Goal: Task Accomplishment & Management: Complete application form

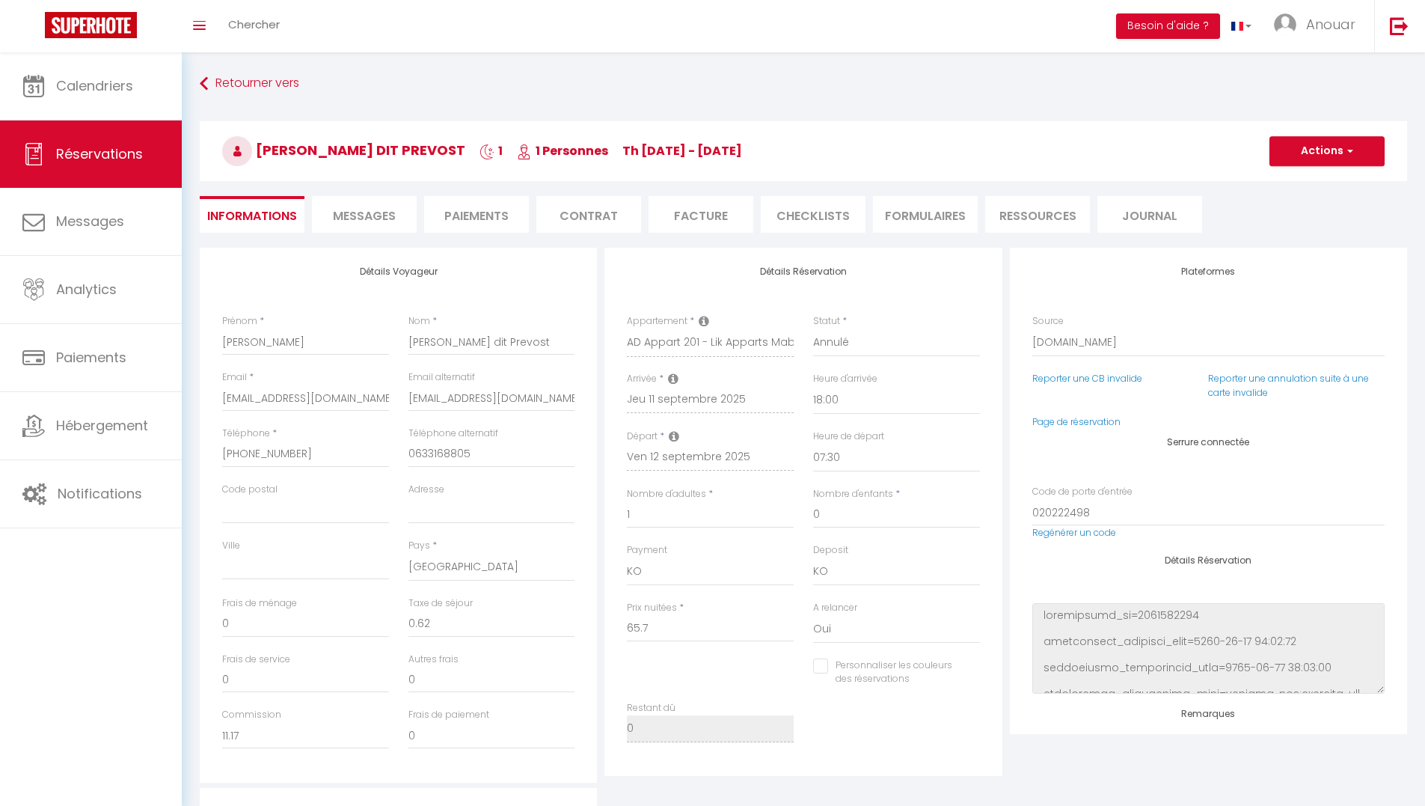
select select "11087"
select select "0"
select select "18:00"
select select "07:30"
select select "10"
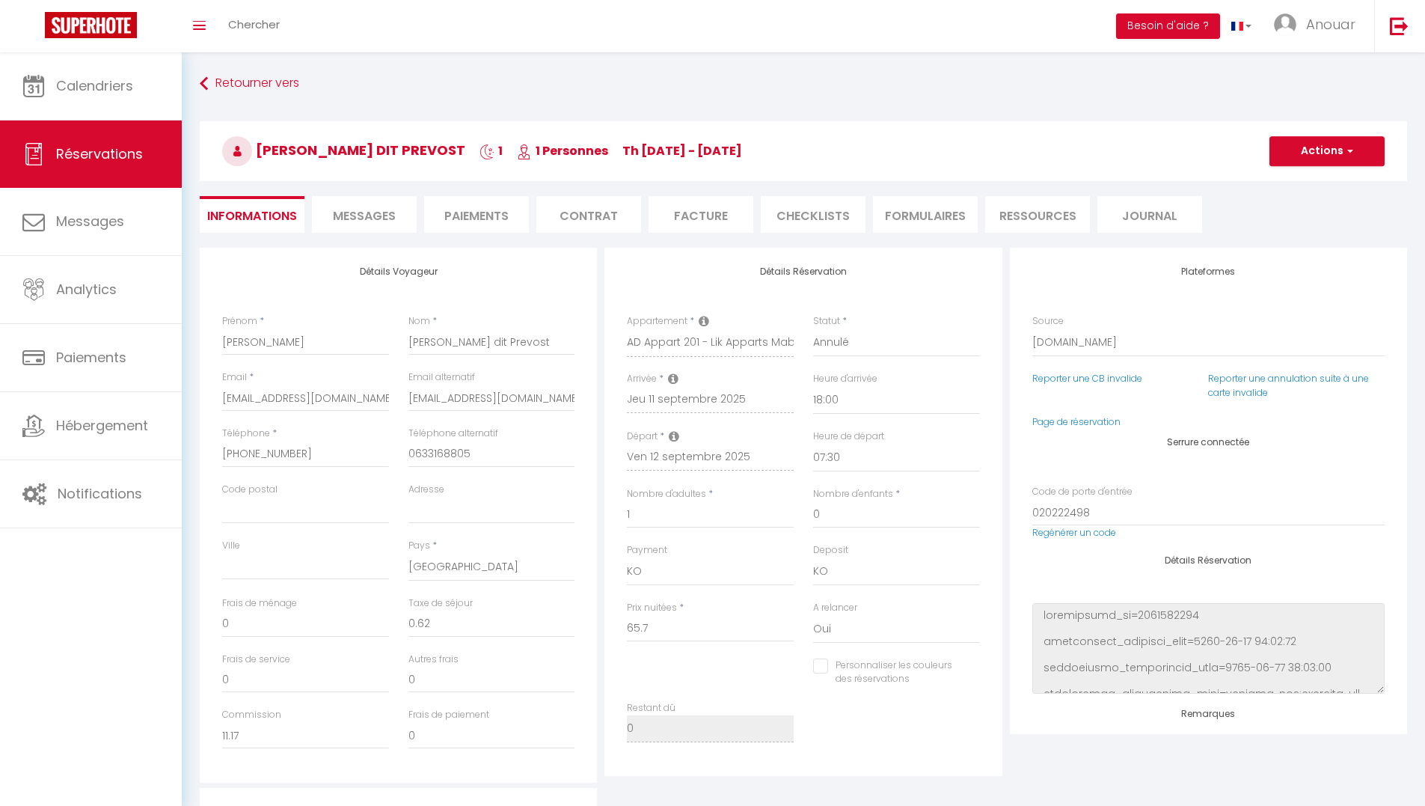
select select "14"
select select "2"
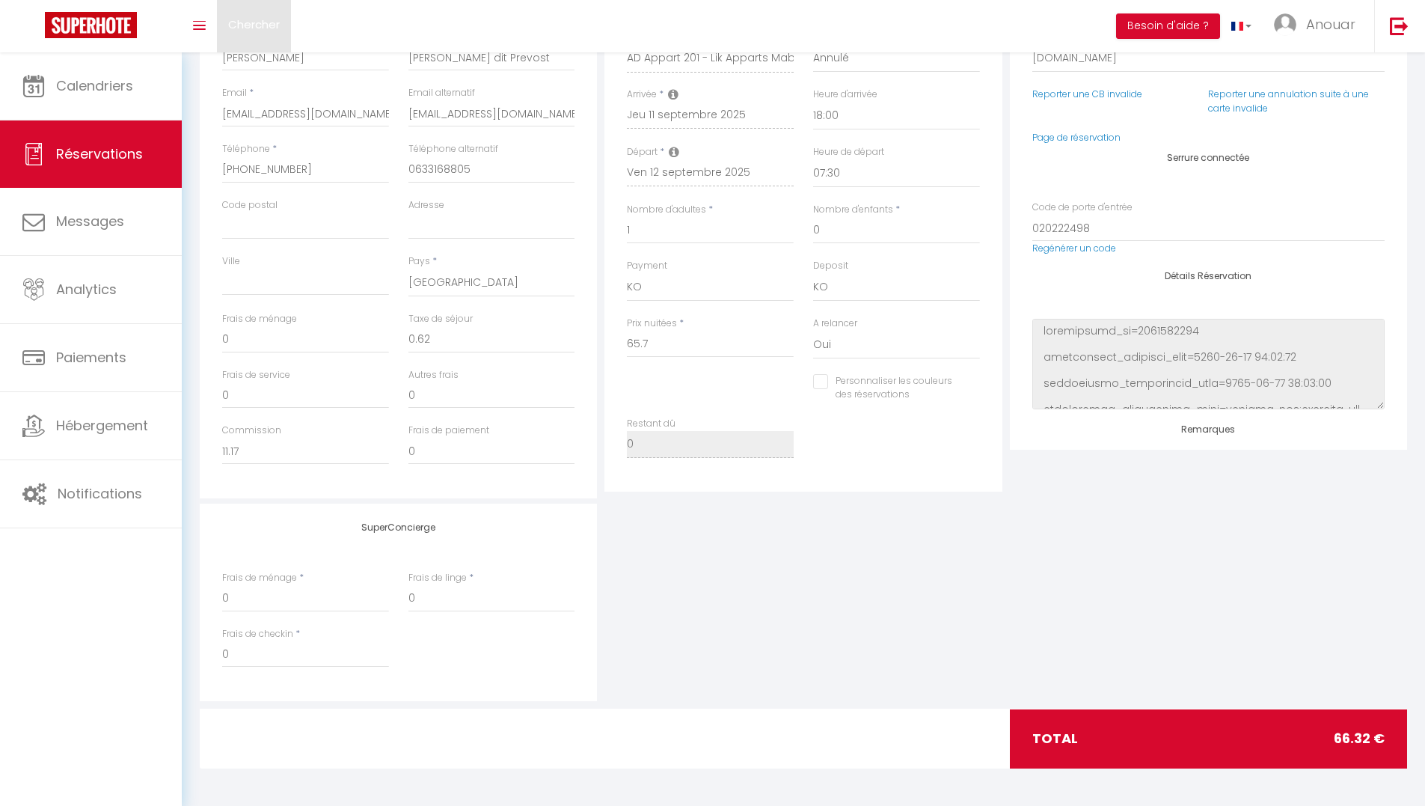
click at [275, 19] on span "Chercher" at bounding box center [254, 24] width 52 height 16
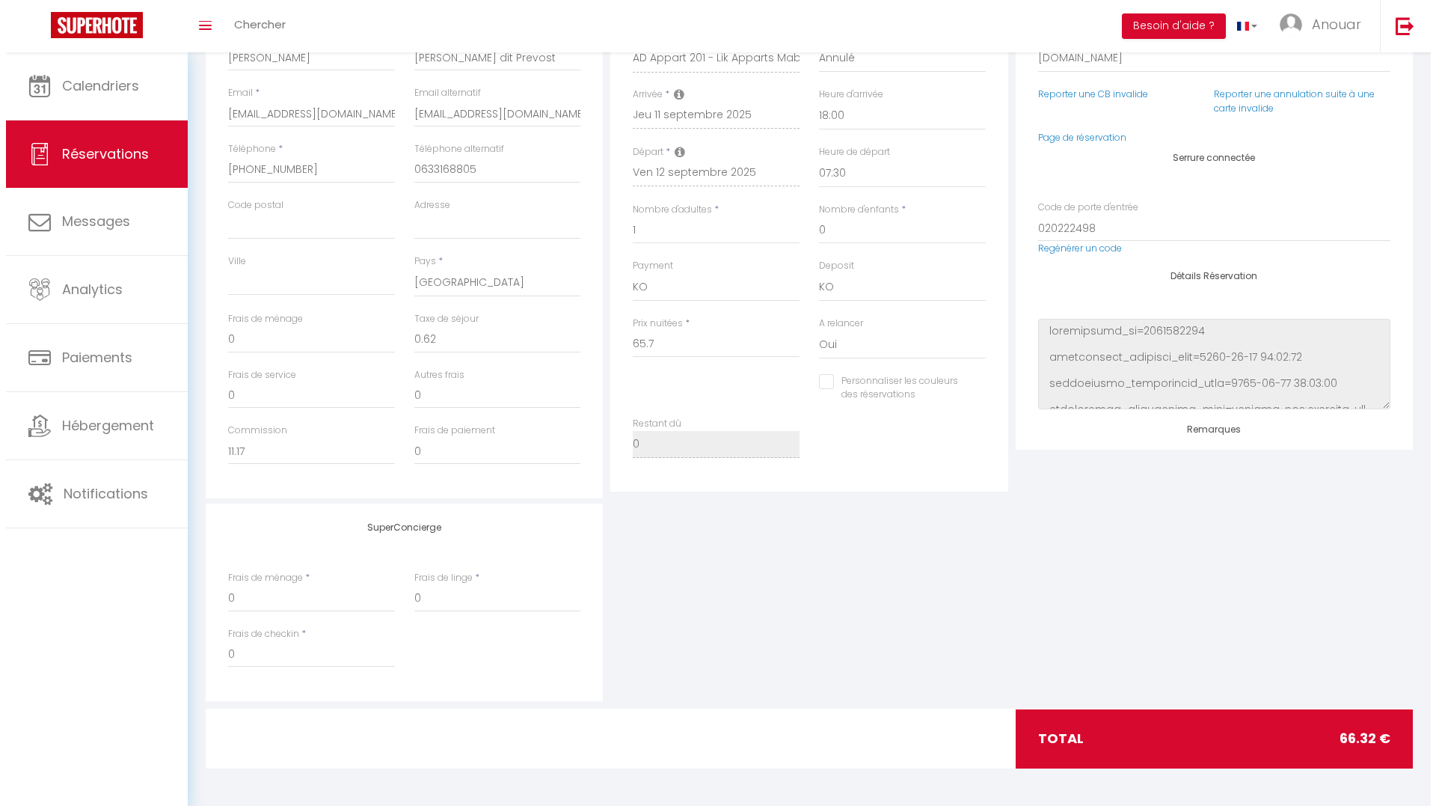
scroll to position [0, 0]
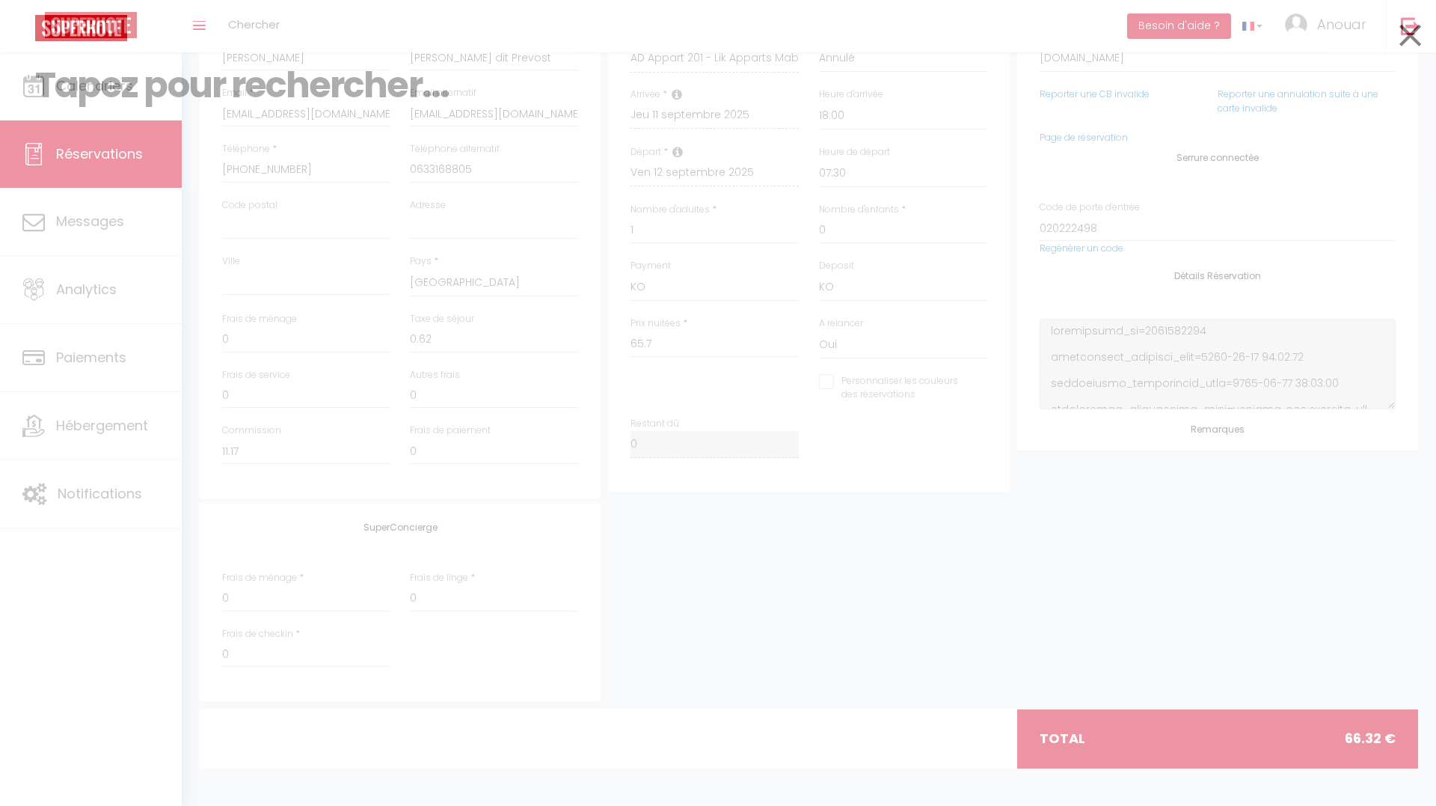
checkbox input "false"
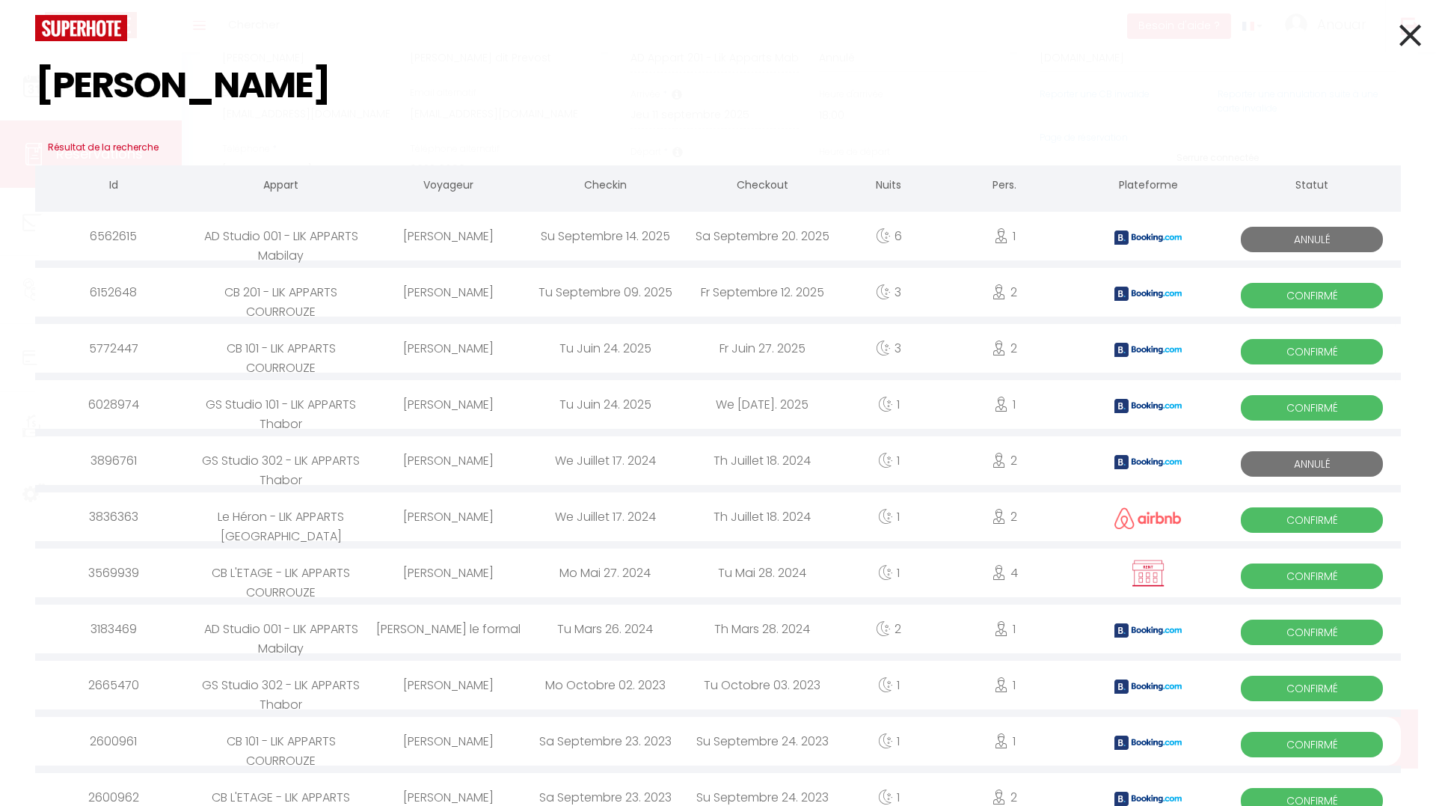
type input "christelle"
click at [437, 306] on div "[PERSON_NAME]" at bounding box center [448, 292] width 157 height 49
checkbox input "false"
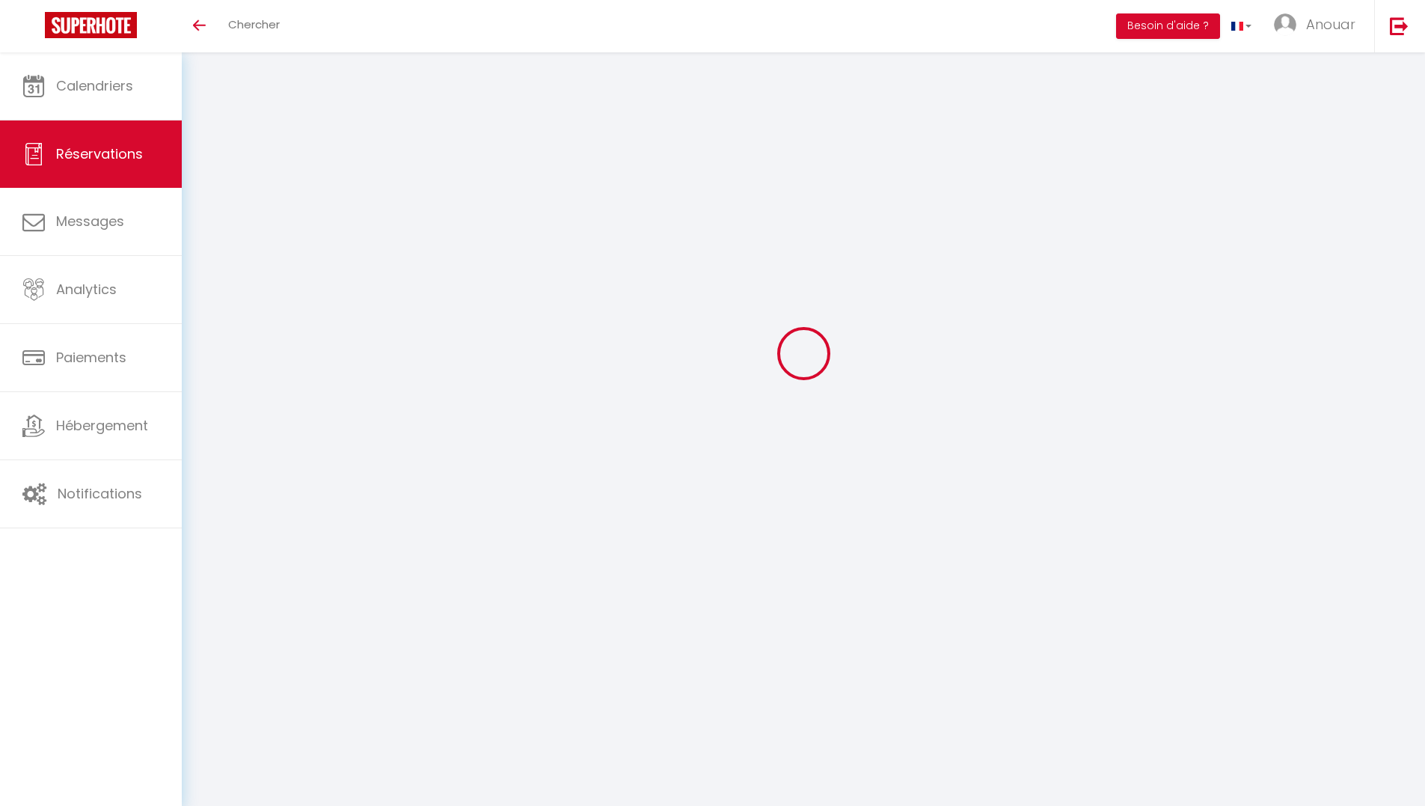
select select
checkbox input "false"
type textarea "This guest has requested a receipt for their stay."
select select
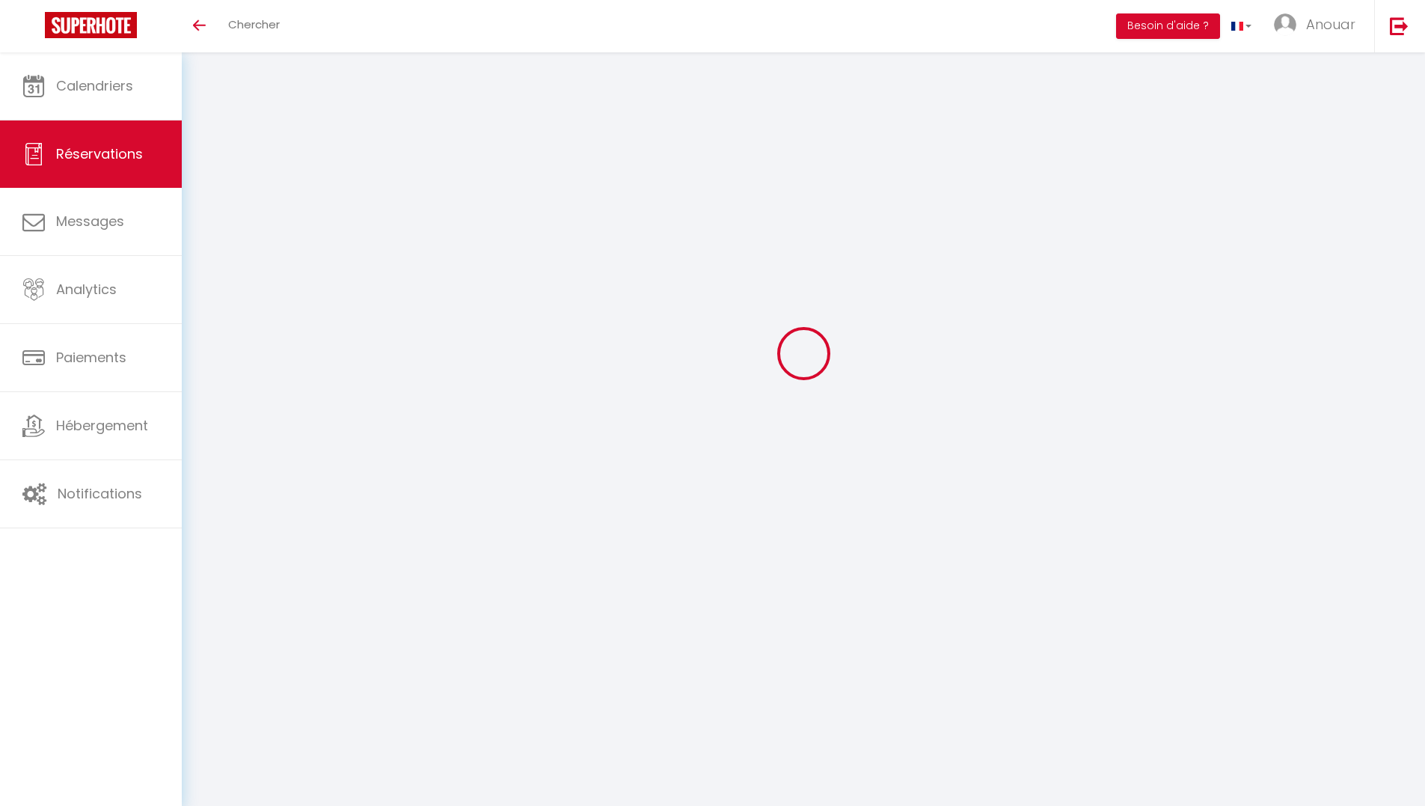
select select
checkbox input "false"
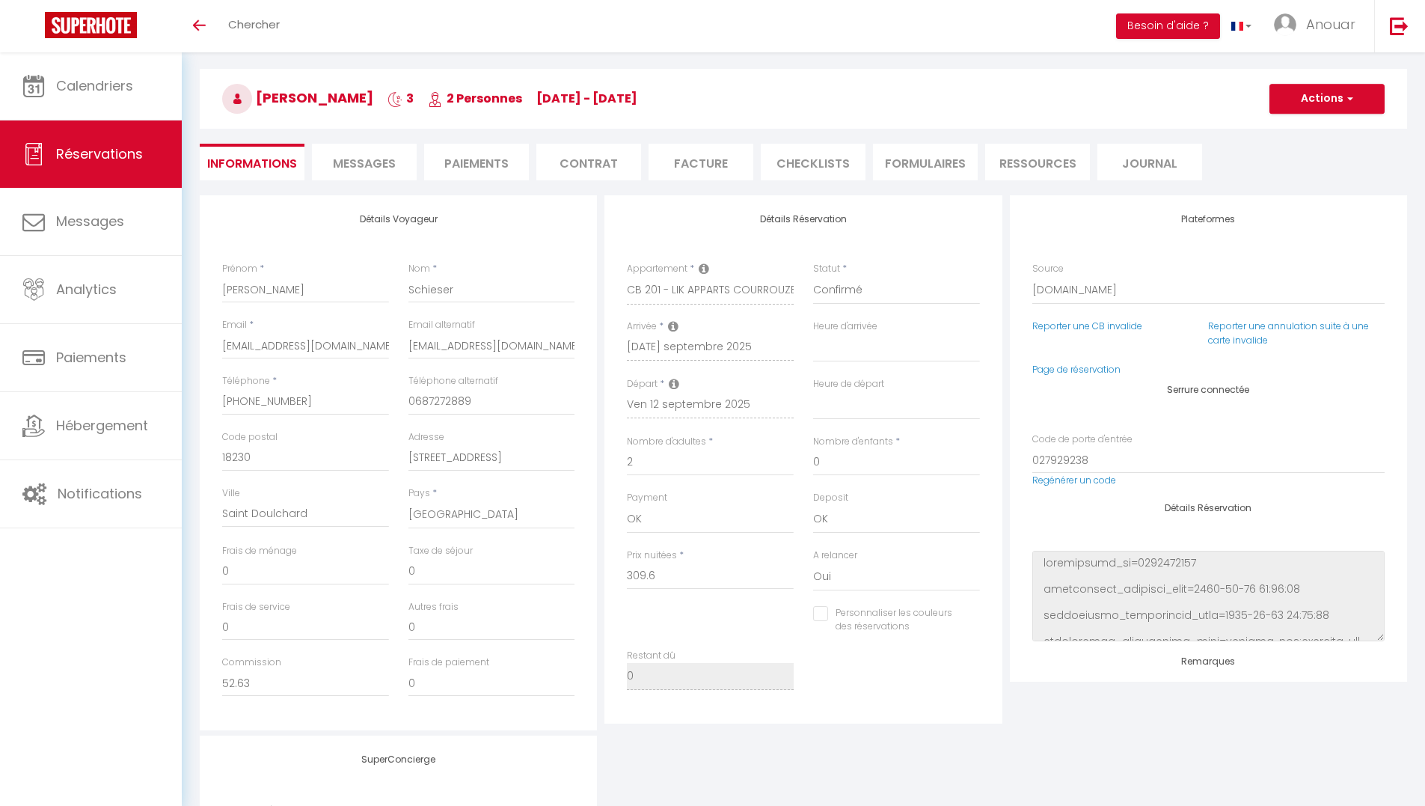
type input "3.22"
select select
checkbox input "false"
select select "16:00"
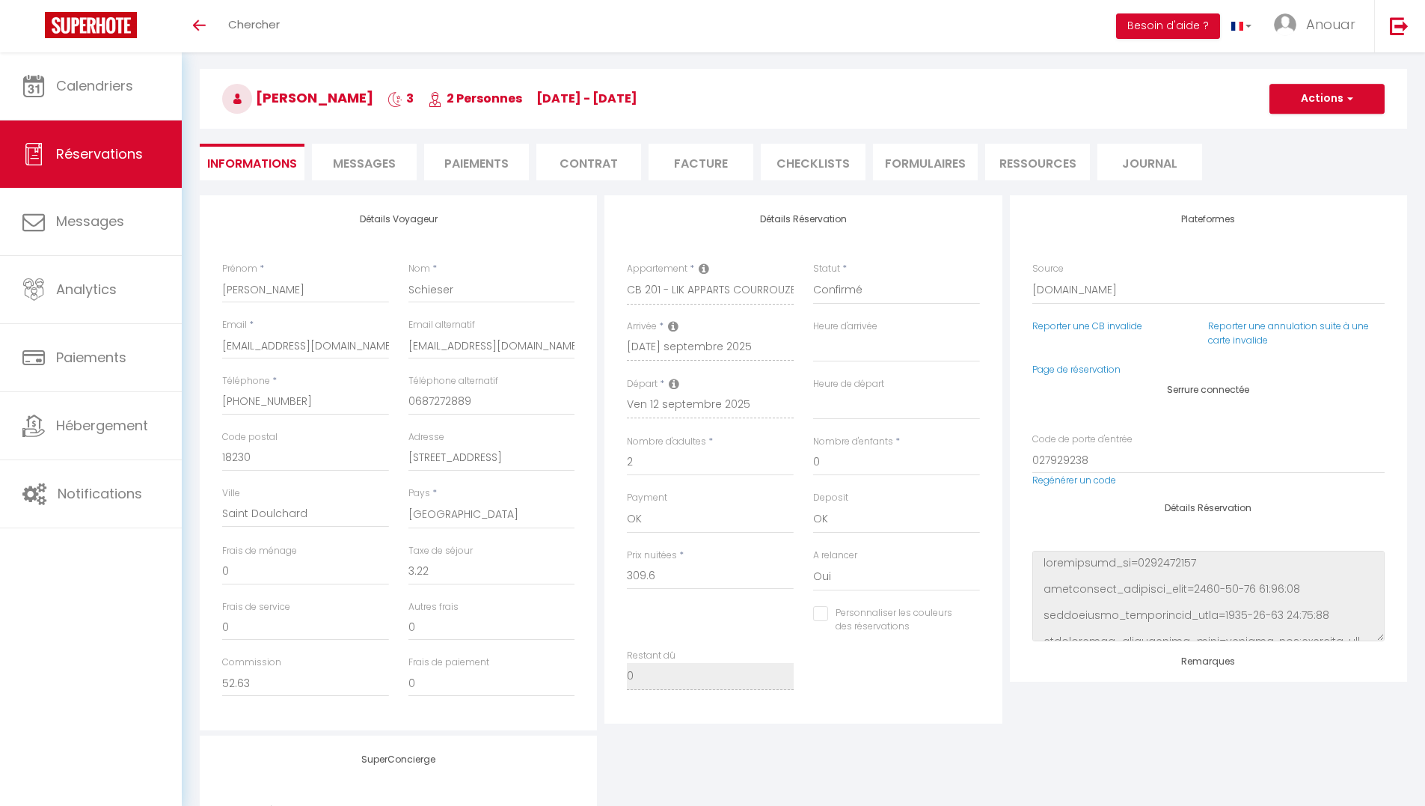
select select "08:30"
click at [370, 163] on span "Messages" at bounding box center [364, 163] width 63 height 17
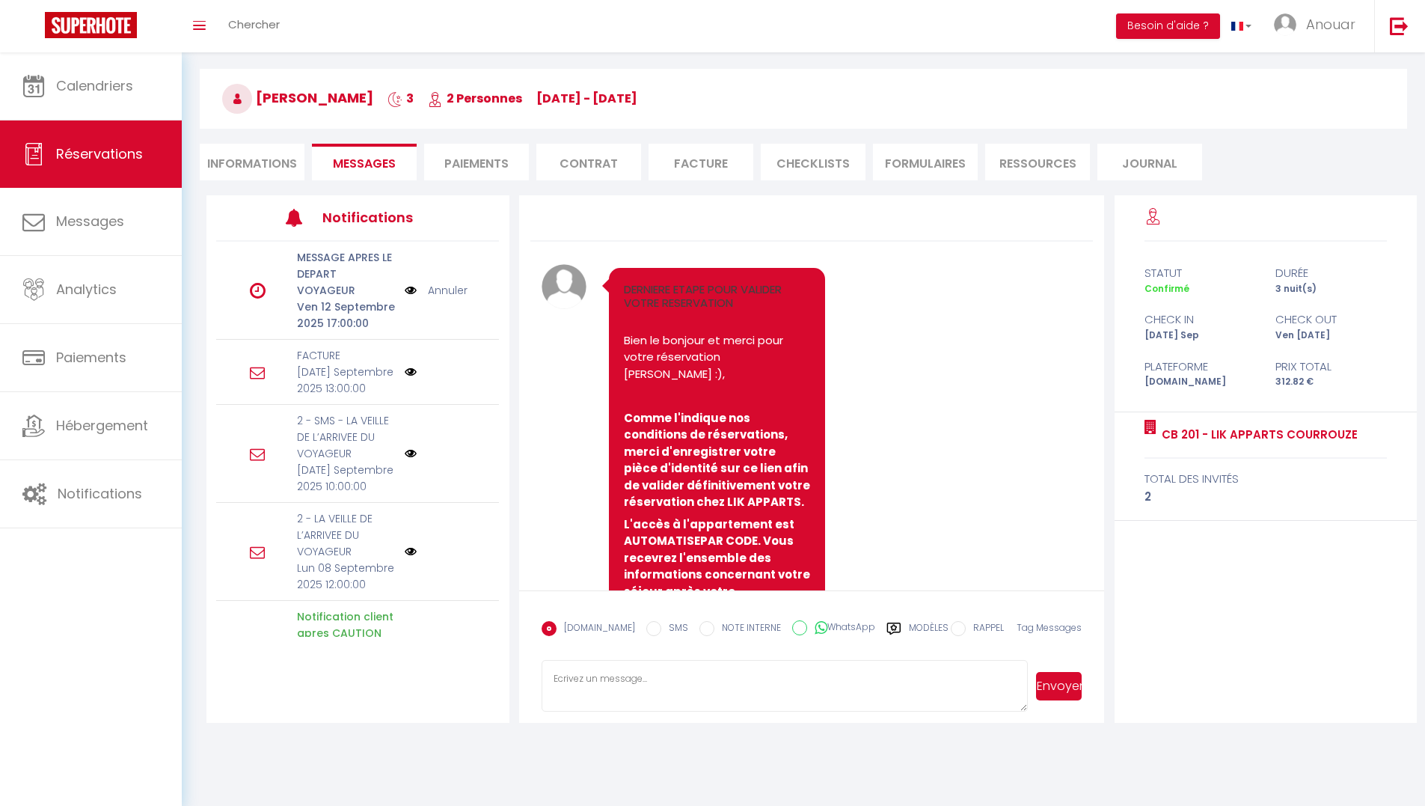
click at [239, 153] on li "Informations" at bounding box center [252, 162] width 105 height 37
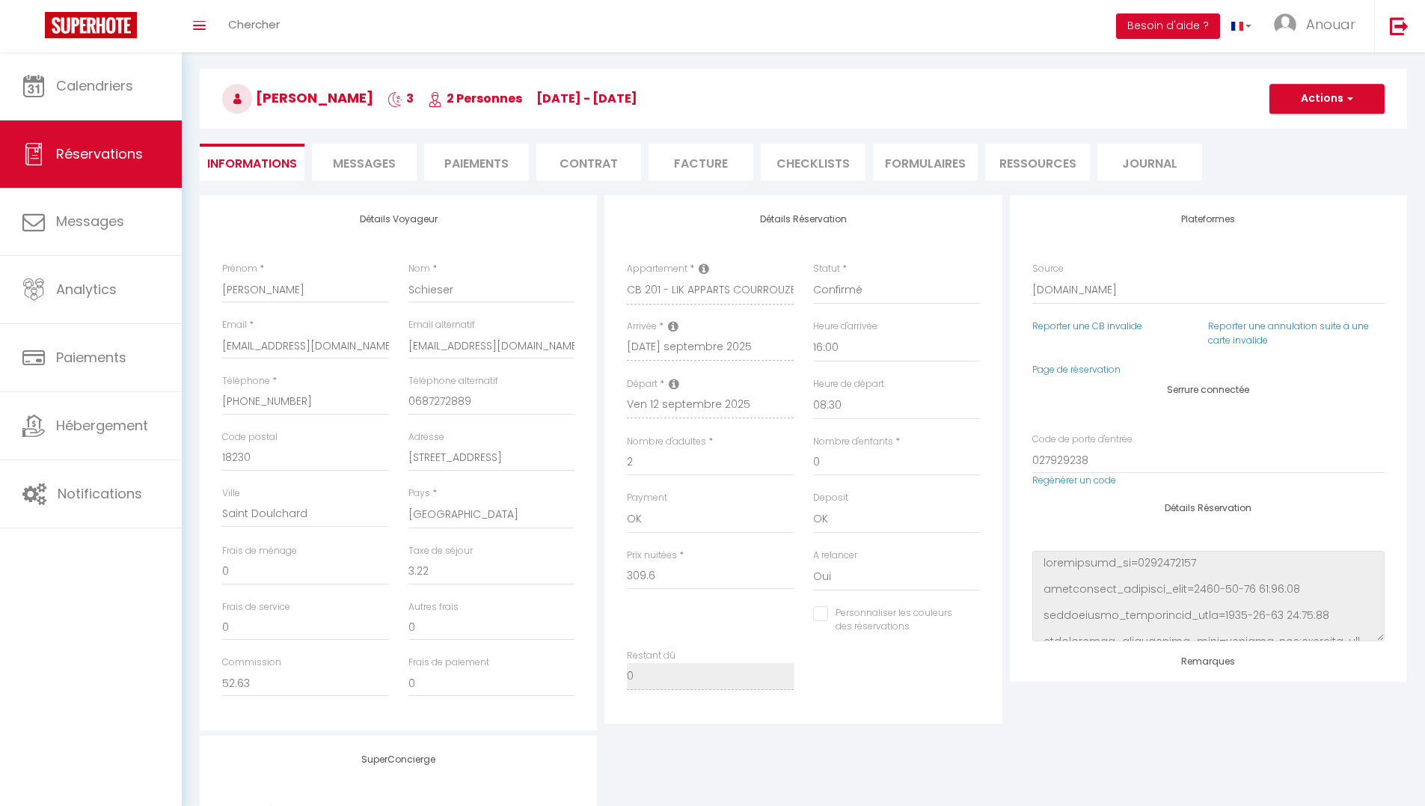
checkbox input "false"
click at [387, 172] on li "Messages" at bounding box center [364, 162] width 105 height 37
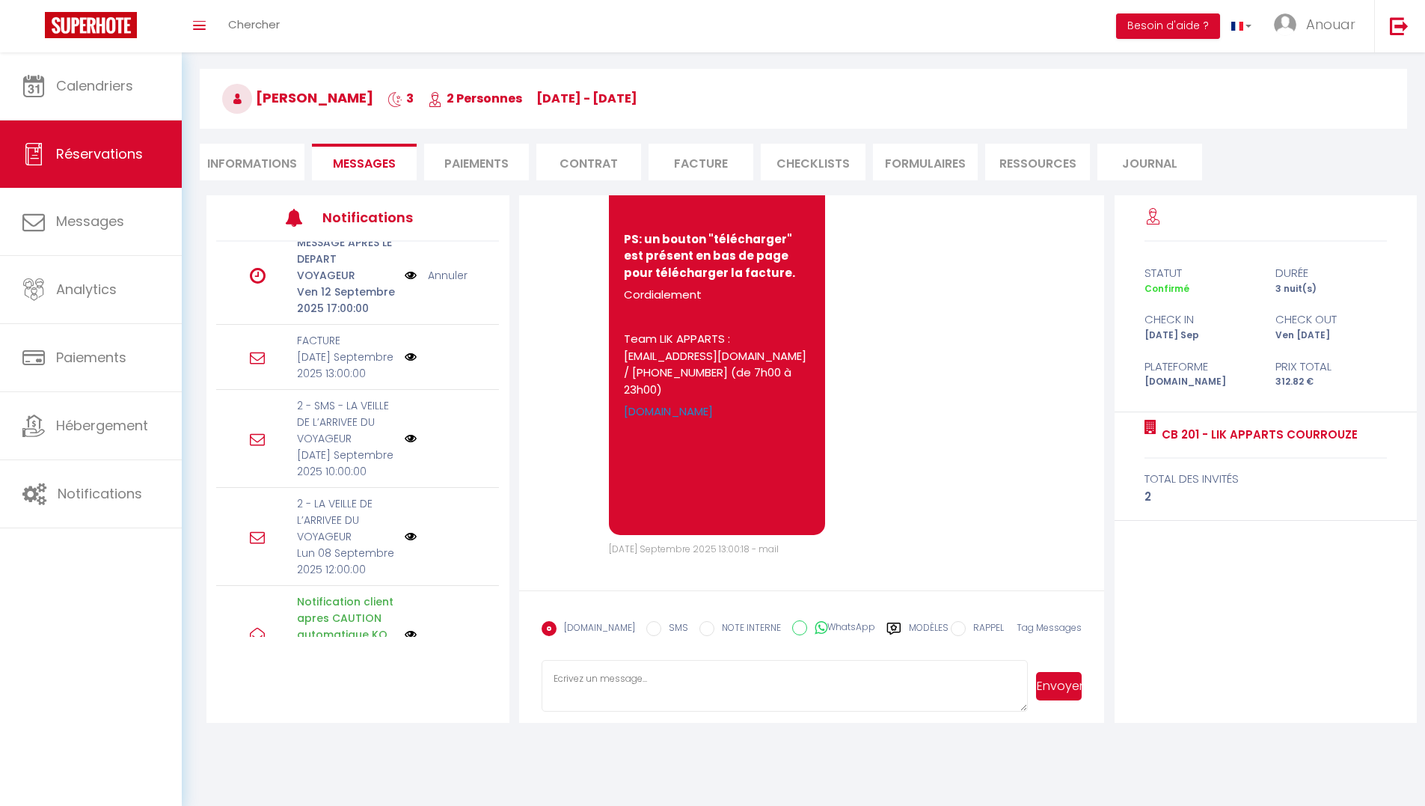
scroll to position [16, 0]
drag, startPoint x: 373, startPoint y: 95, endPoint x: 264, endPoint y: 86, distance: 109.6
click at [262, 88] on h3 "[PERSON_NAME] 3 2 Personnes [DATE] - [DATE]" at bounding box center [804, 99] width 1208 height 60
